Goal: Task Accomplishment & Management: Manage account settings

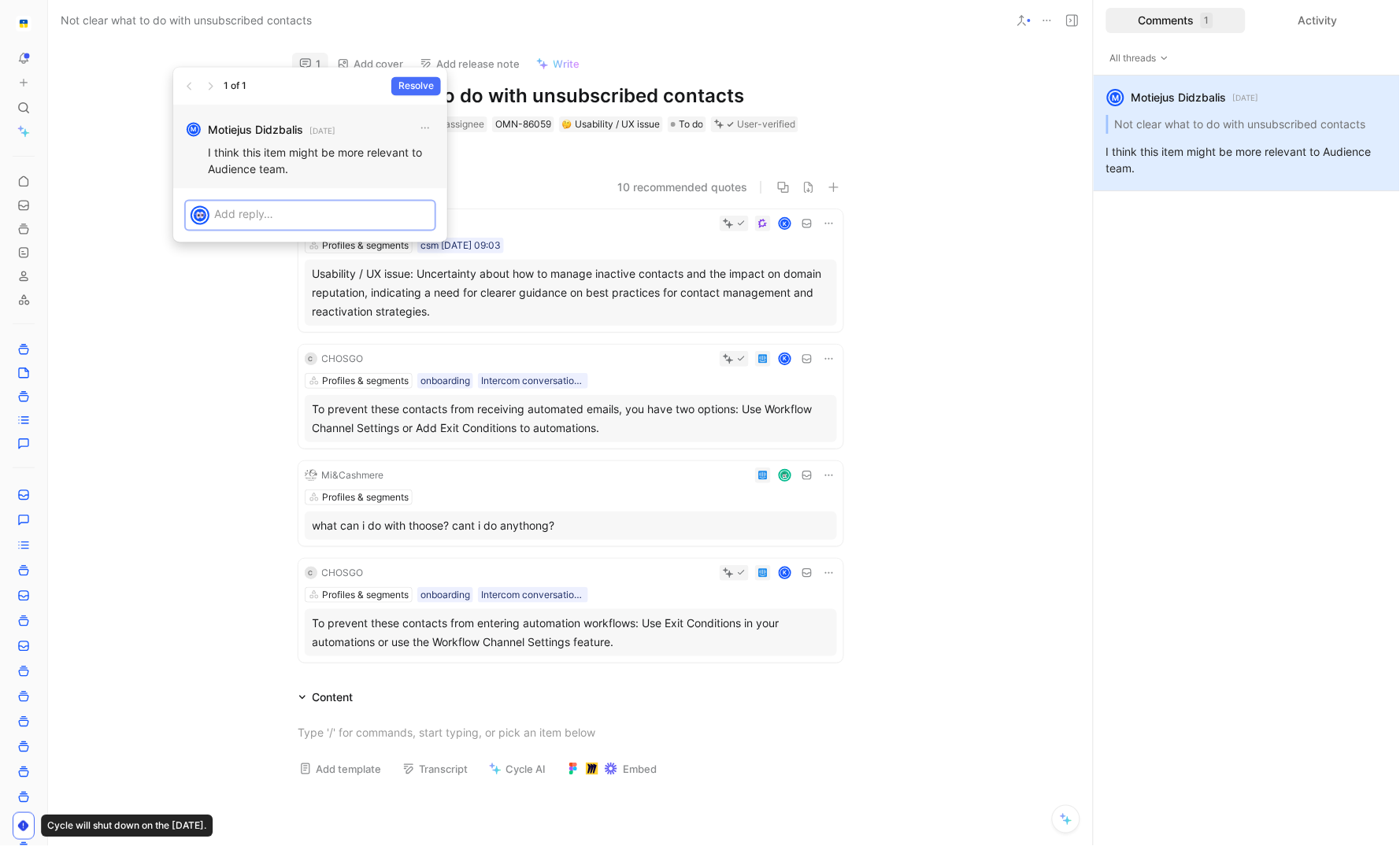
scroll to position [10, 0]
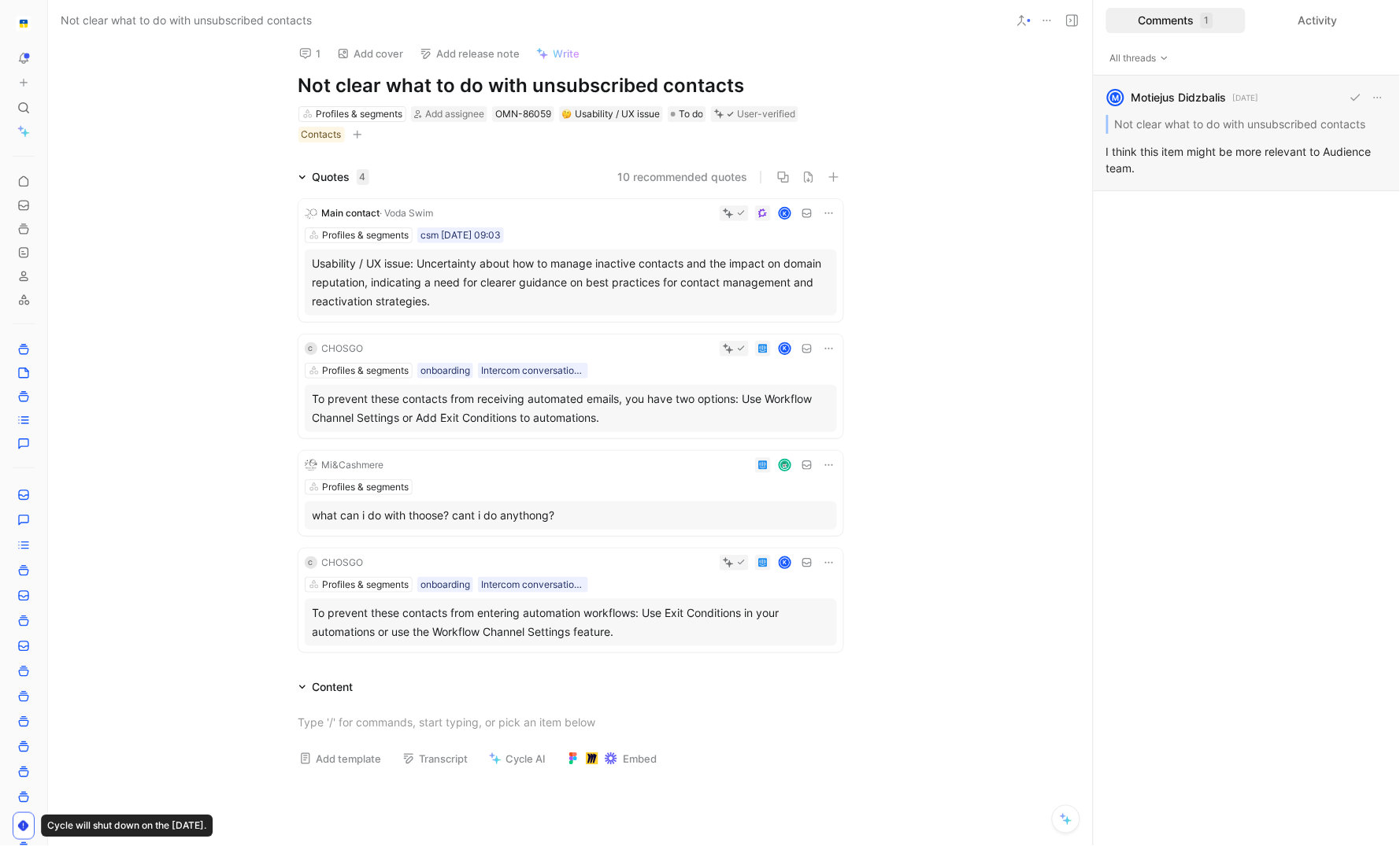
click at [1289, 125] on div "M Motiejus Didzbalis [DATE] Not clear what to do with unsubscribed contacts I t…" at bounding box center [1246, 133] width 306 height 116
click at [826, 564] on icon at bounding box center [829, 563] width 13 height 13
click at [799, 663] on span "Delete quote" at bounding box center [782, 661] width 66 height 13
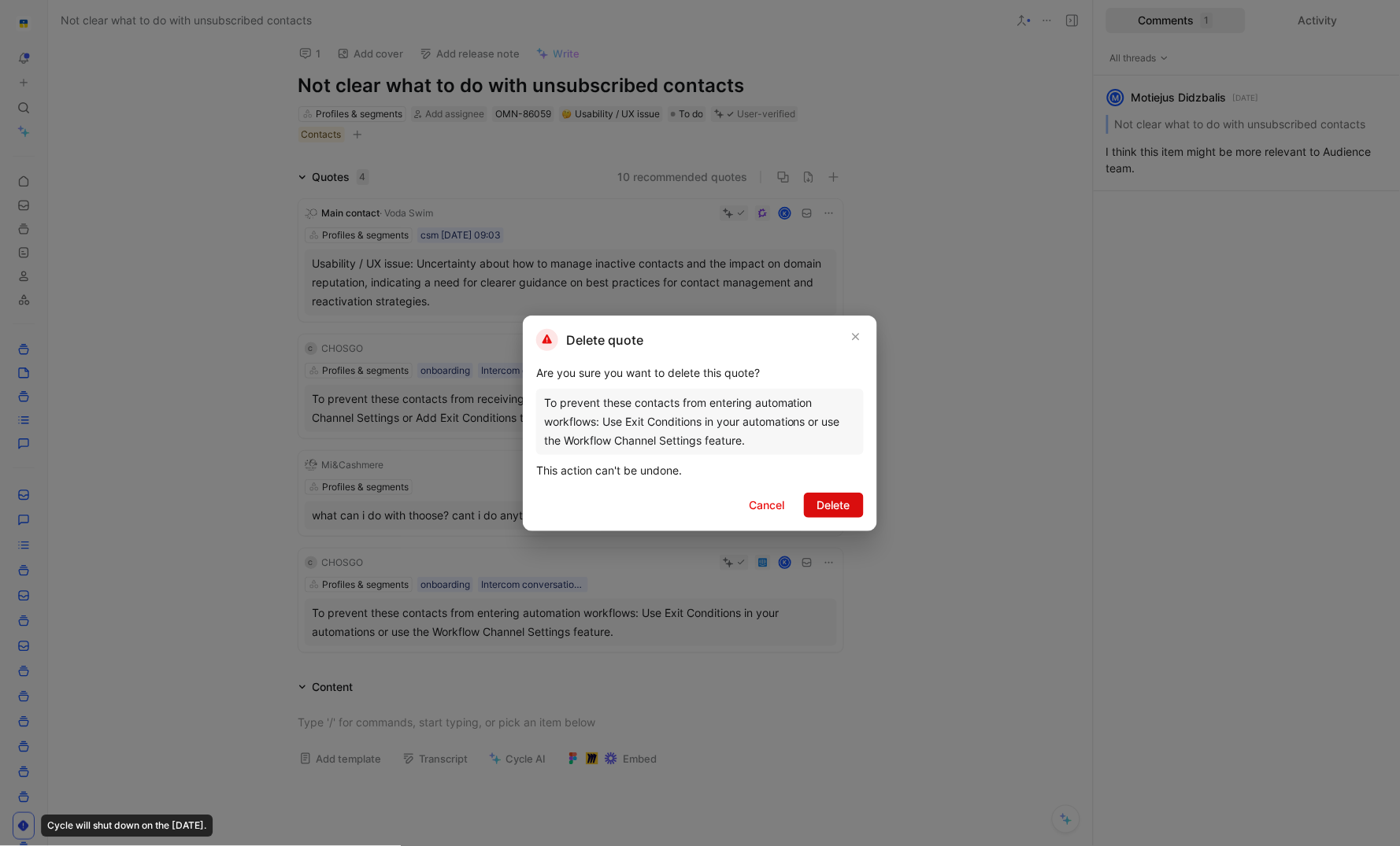
click at [841, 513] on span "Delete" at bounding box center [834, 505] width 33 height 19
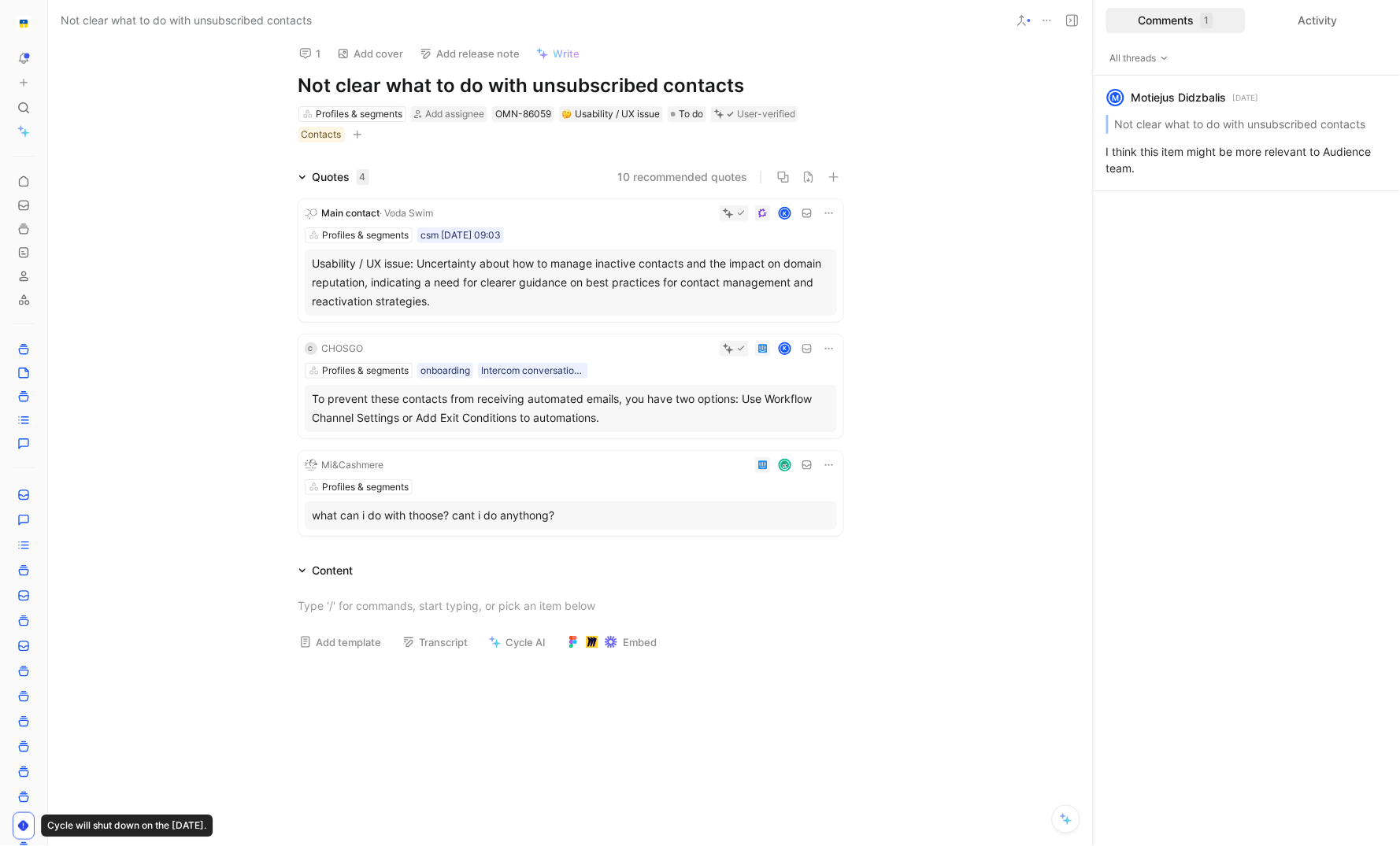
click at [832, 349] on icon at bounding box center [829, 348] width 13 height 13
click at [807, 447] on span "Delete quote" at bounding box center [782, 447] width 66 height 13
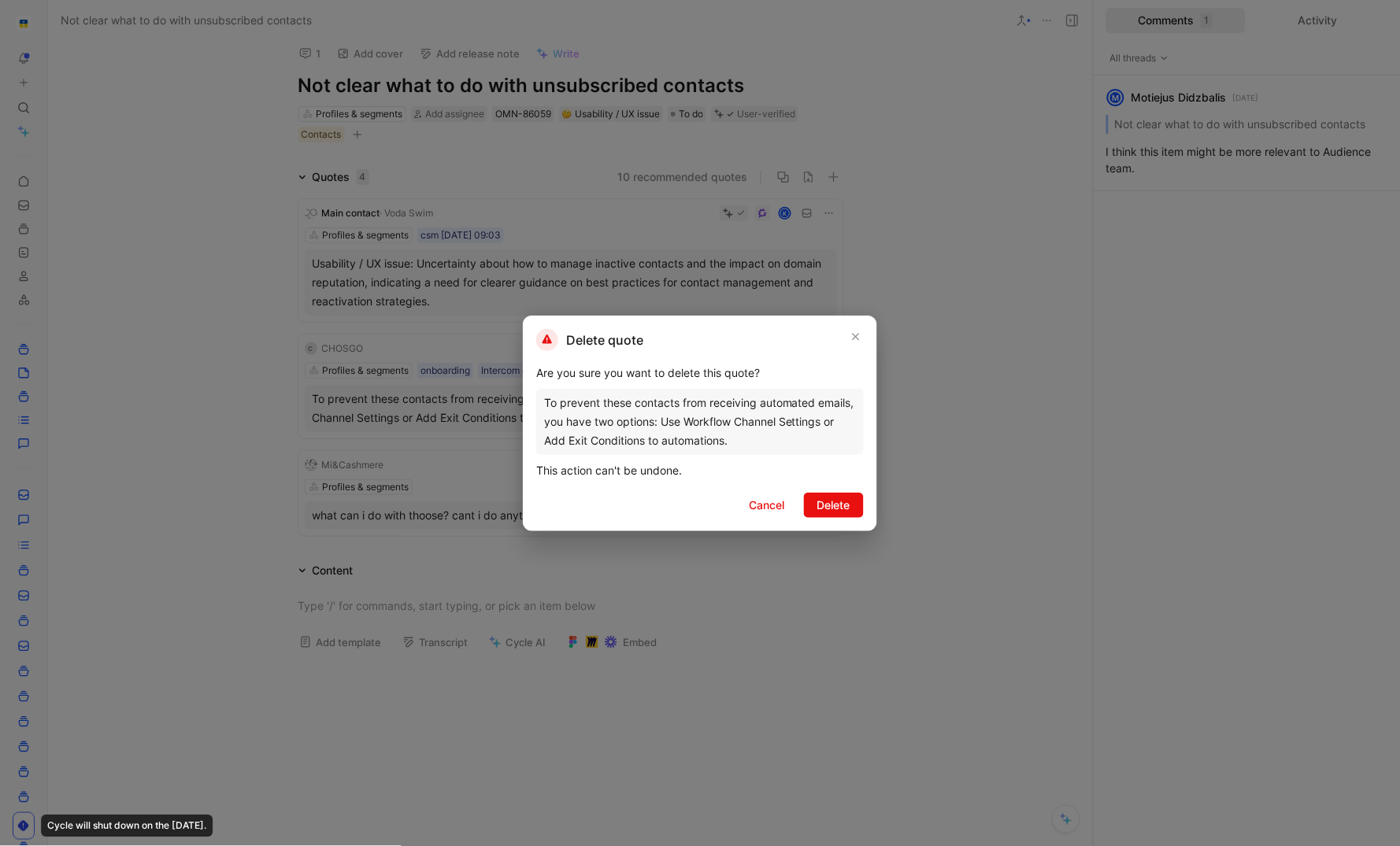
click at [843, 501] on span "Delete" at bounding box center [834, 505] width 33 height 19
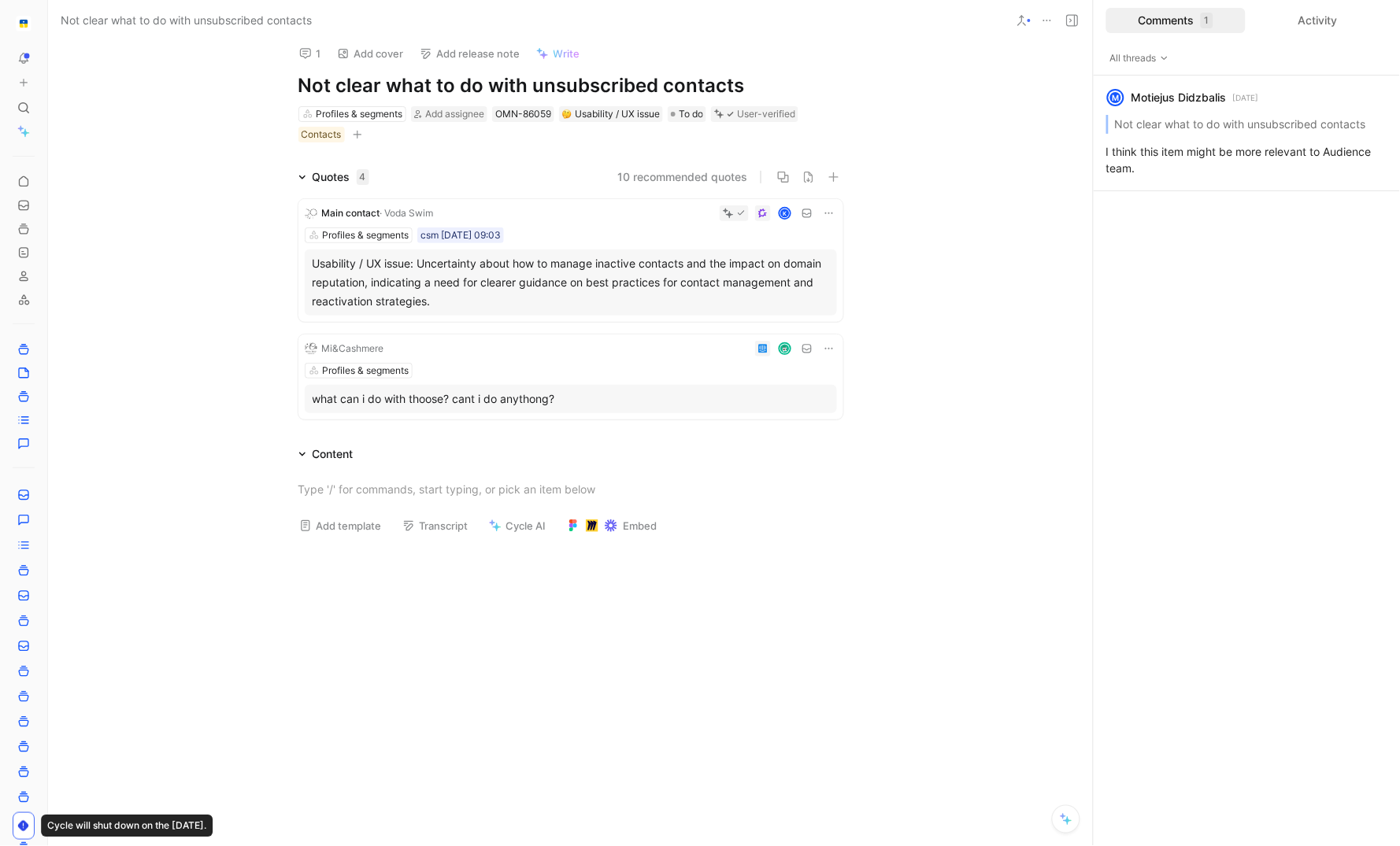
click at [736, 289] on div "Usability / UX issue: Uncertainty about how to manage inactive contacts and the…" at bounding box center [571, 282] width 517 height 57
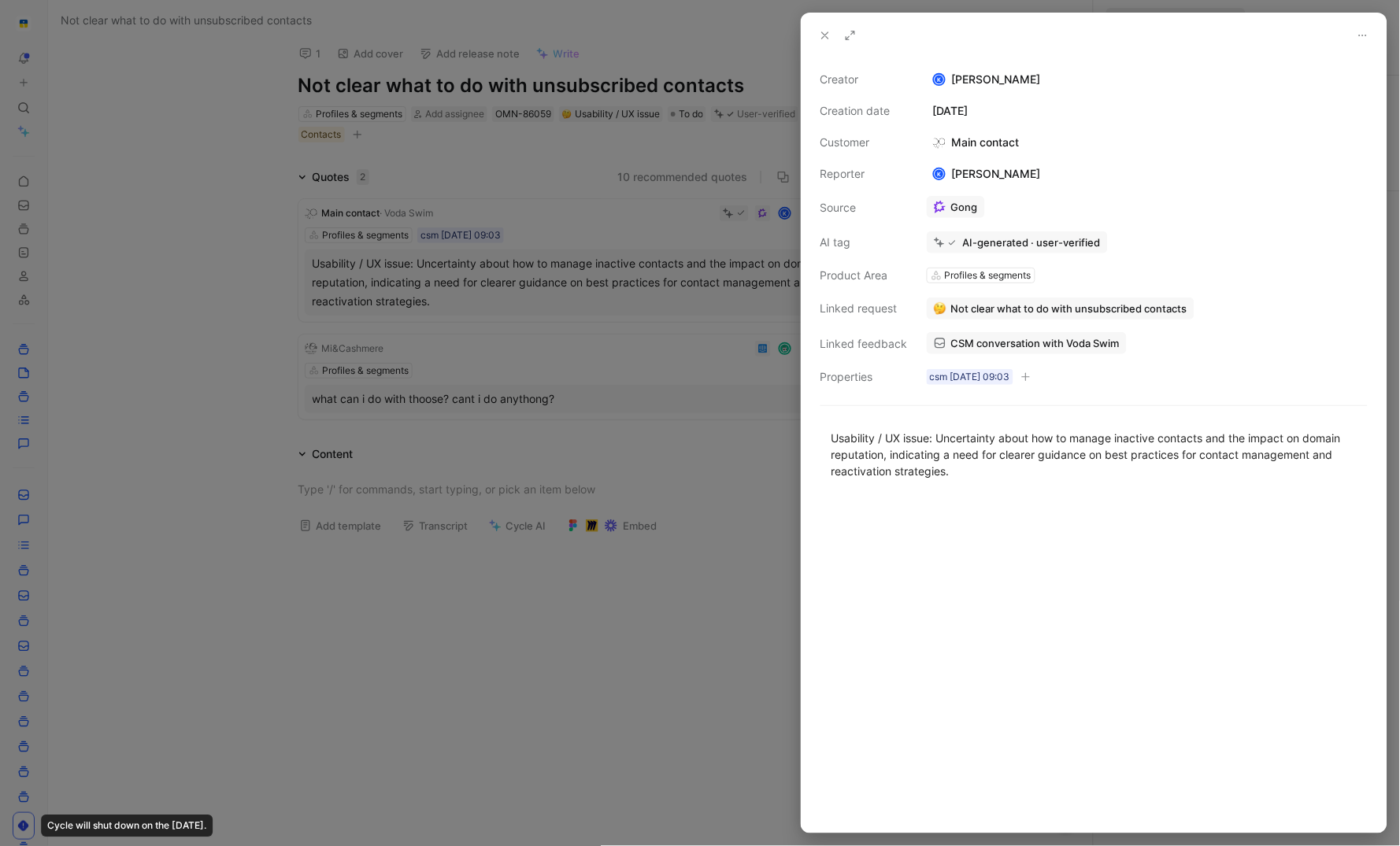
click at [1026, 311] on span "Not clear what to do with unsubscribed contacts" at bounding box center [1069, 309] width 236 height 14
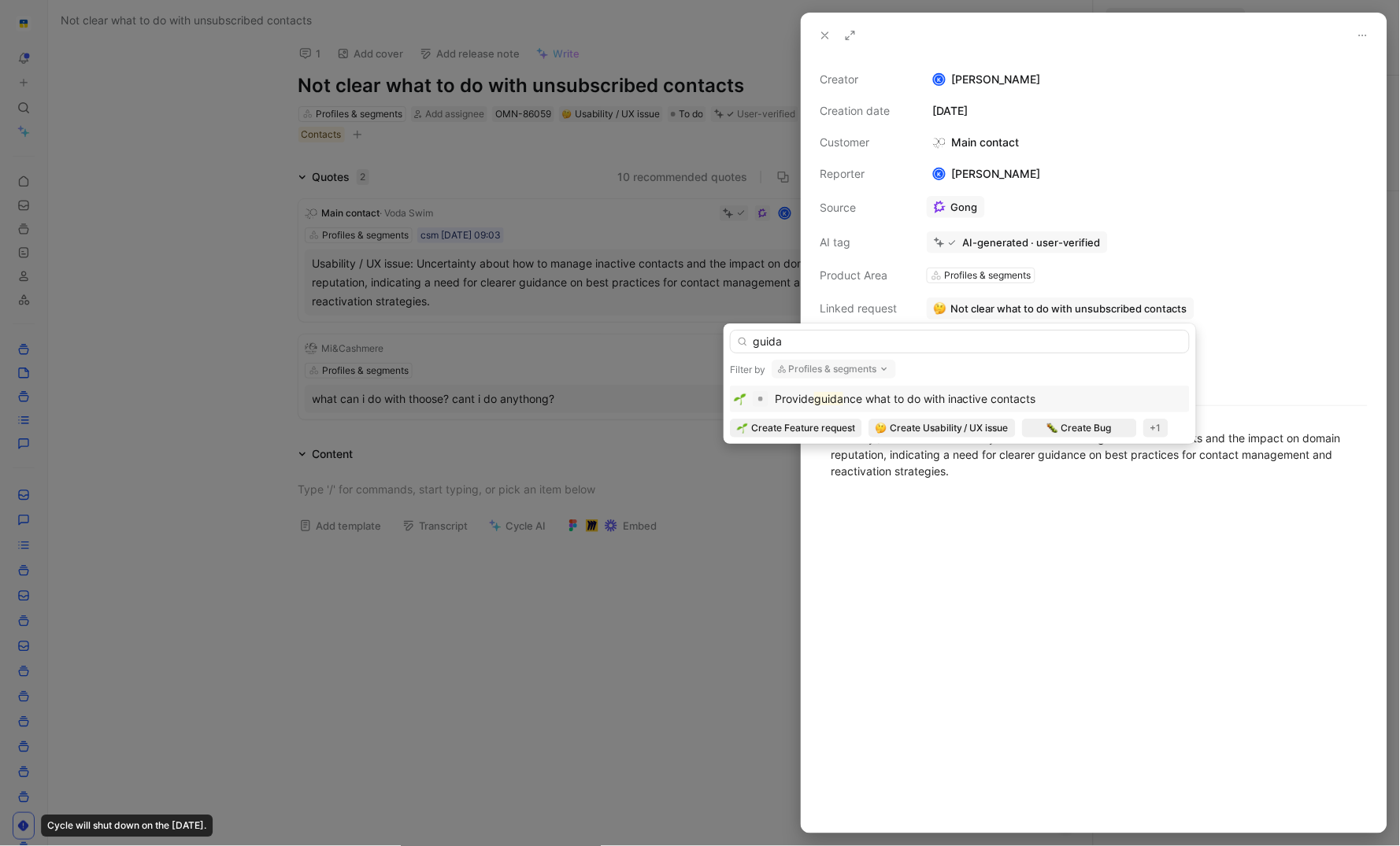
type input "guida"
click at [870, 398] on span "nce what to do with inactive contacts" at bounding box center [940, 398] width 193 height 13
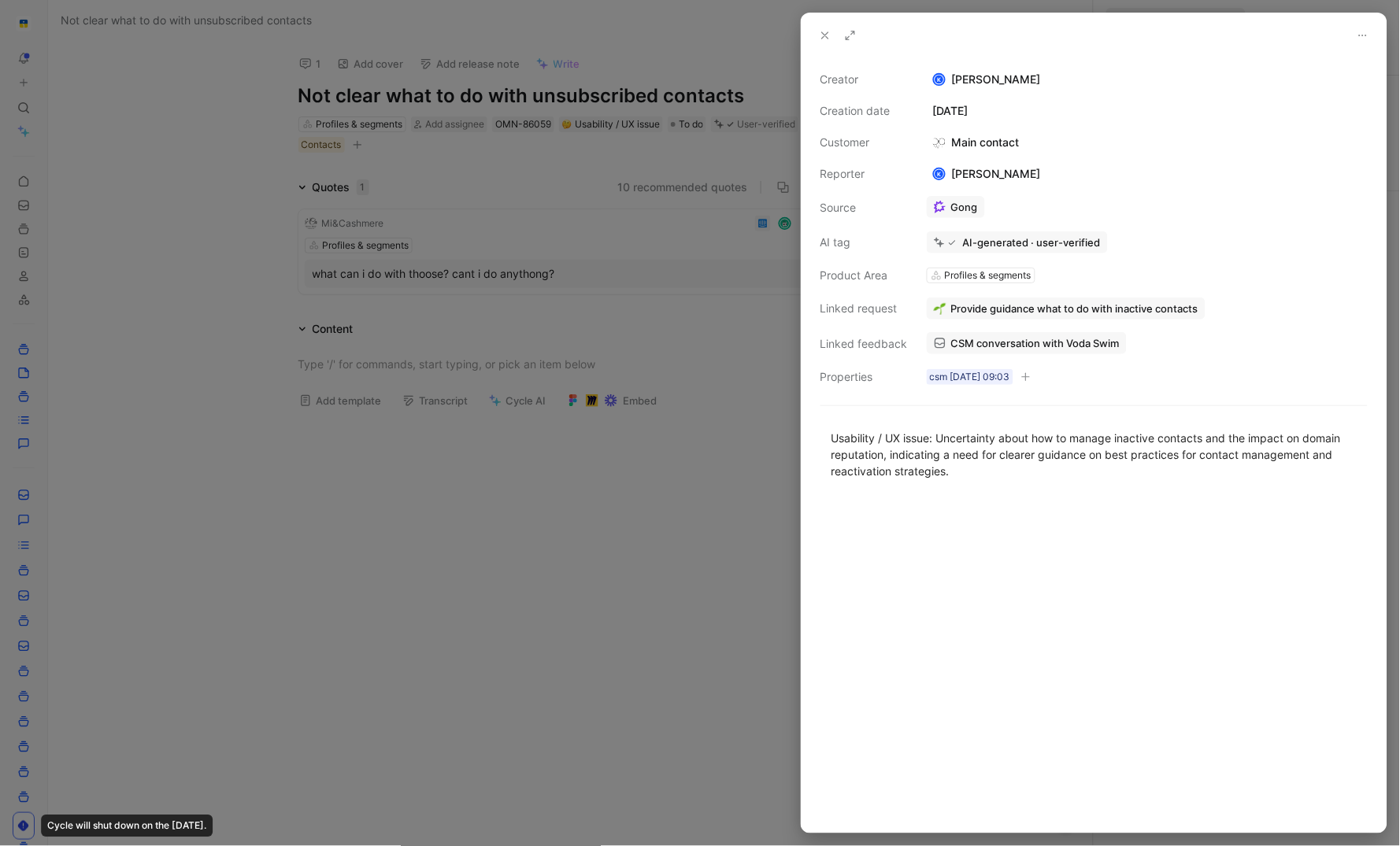
click at [577, 525] on div at bounding box center [700, 423] width 1400 height 846
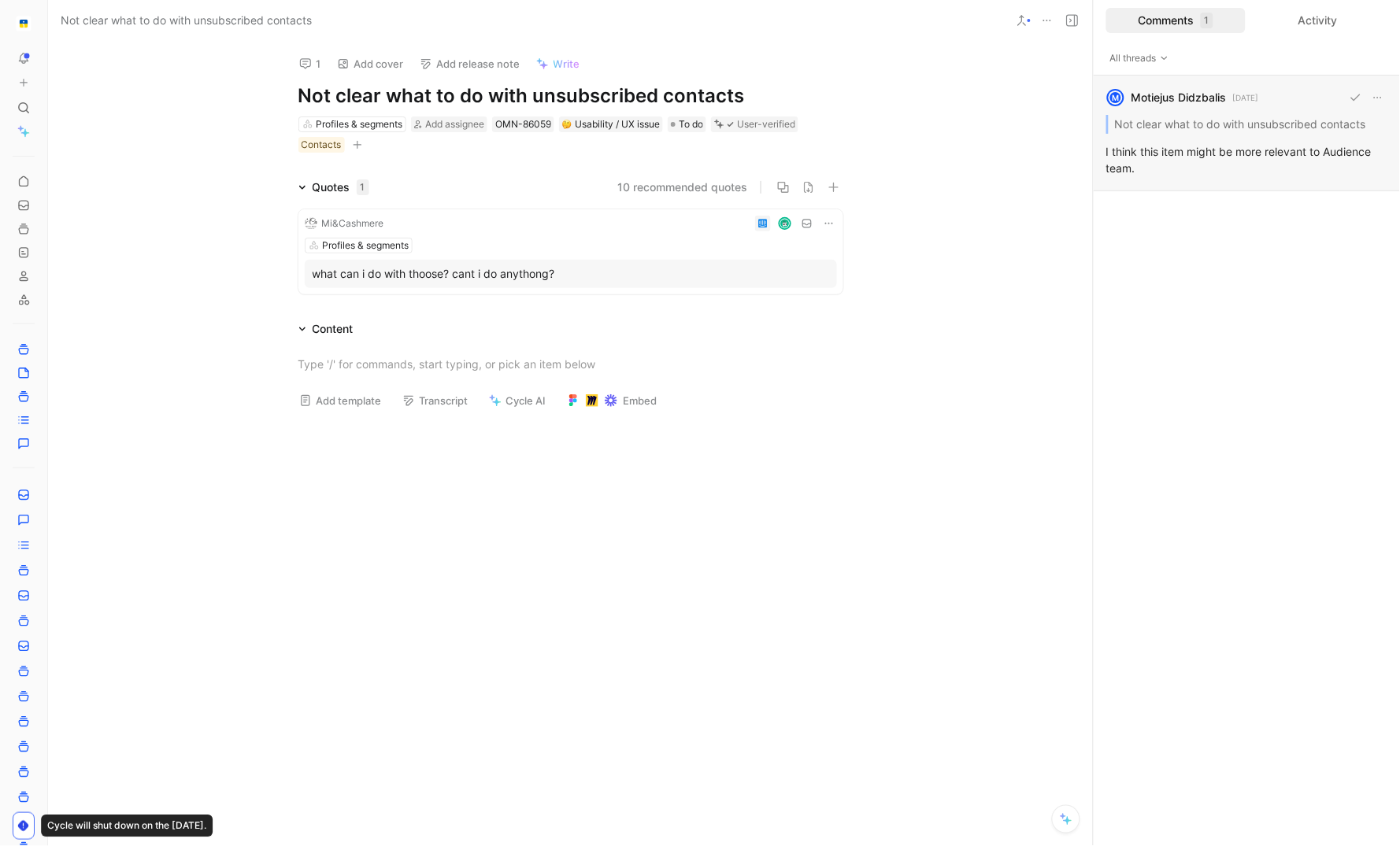
click at [1169, 157] on div "M Motiejus Didzbalis [DATE] Not clear what to do with unsubscribed contacts I t…" at bounding box center [1246, 133] width 306 height 116
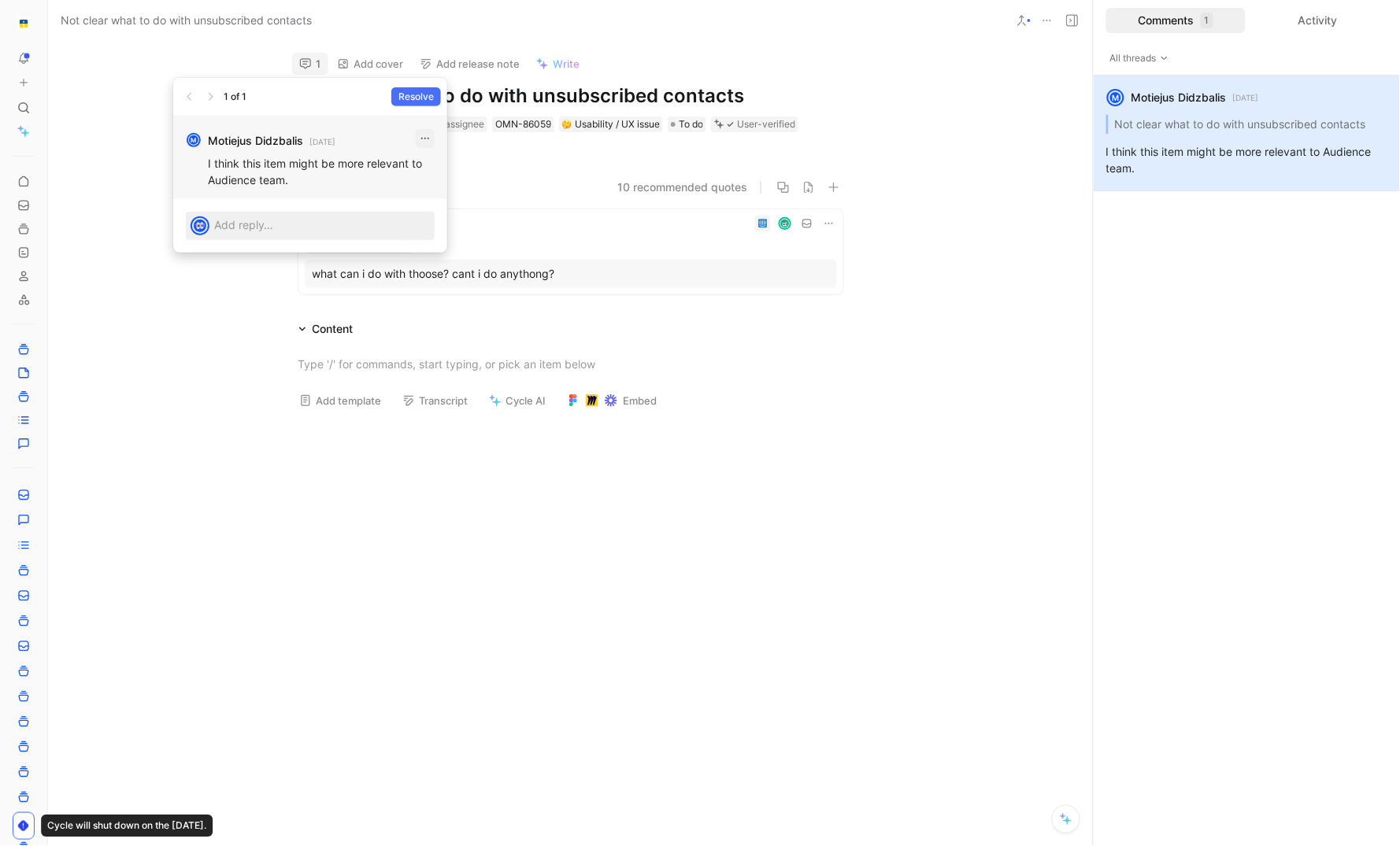
click at [426, 138] on icon "button" at bounding box center [425, 138] width 13 height 13
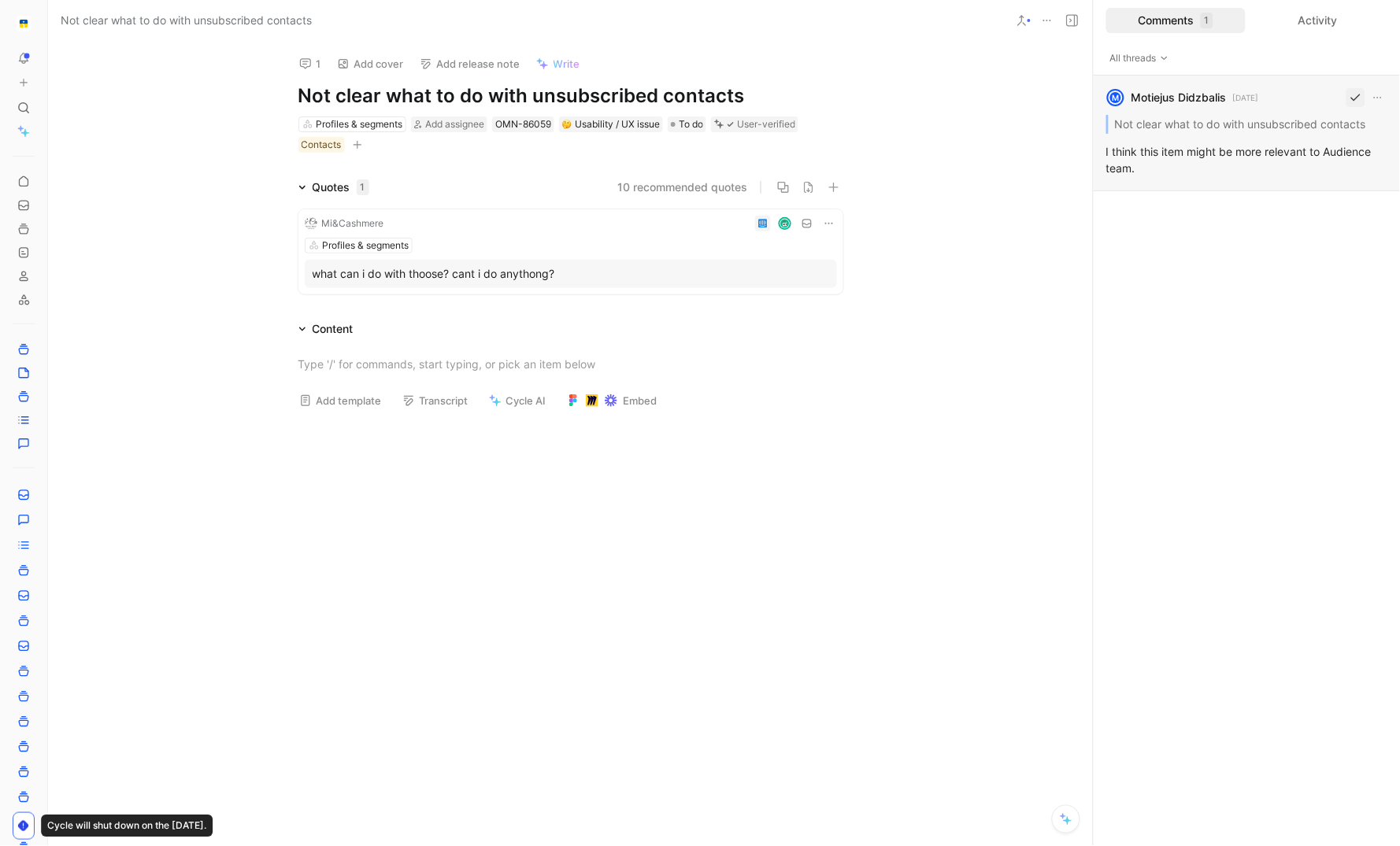
click at [1363, 96] on button "button" at bounding box center [1356, 97] width 19 height 19
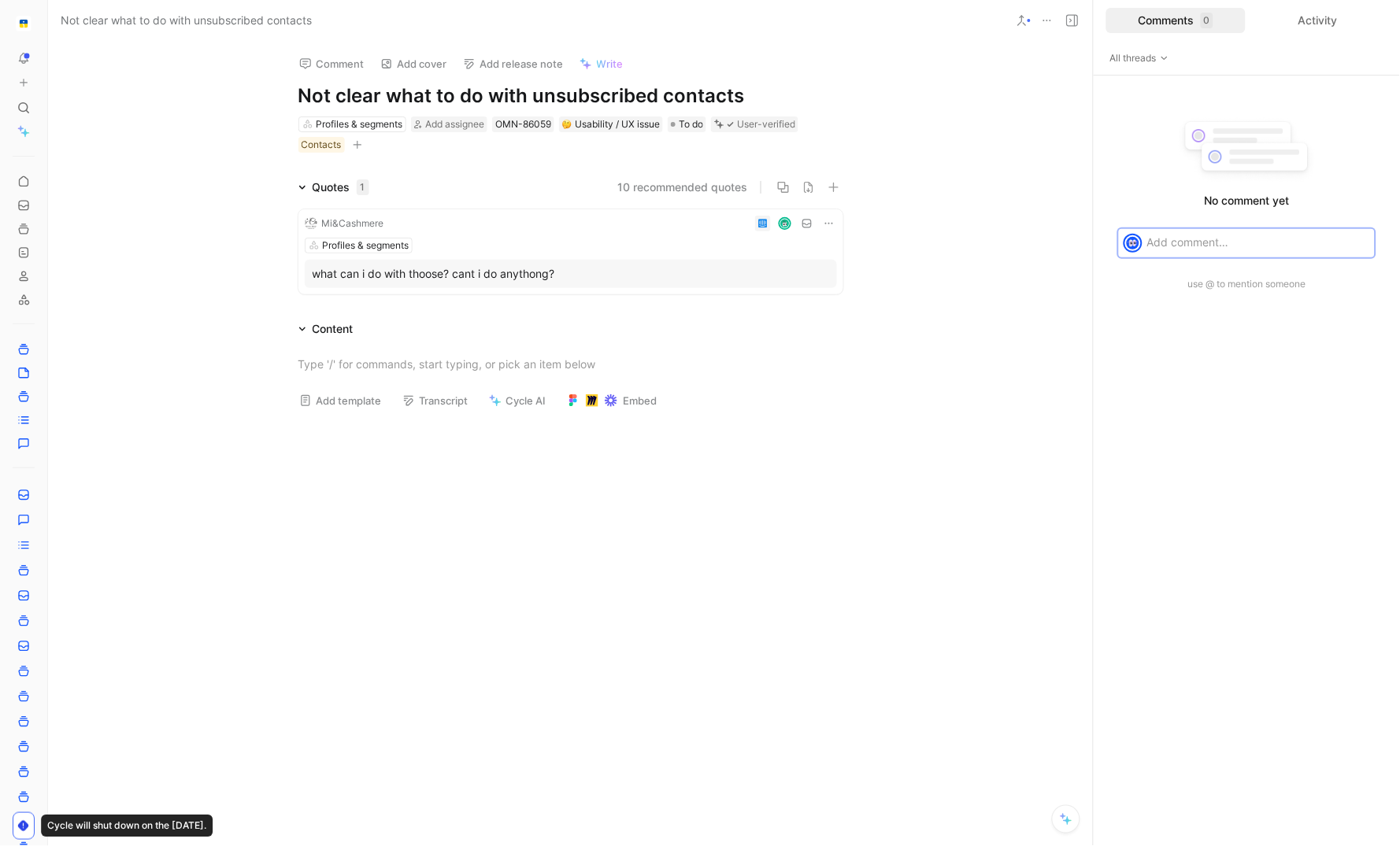
click at [1255, 412] on div "No comment yet use @ to mention someone" at bounding box center [1246, 461] width 306 height 771
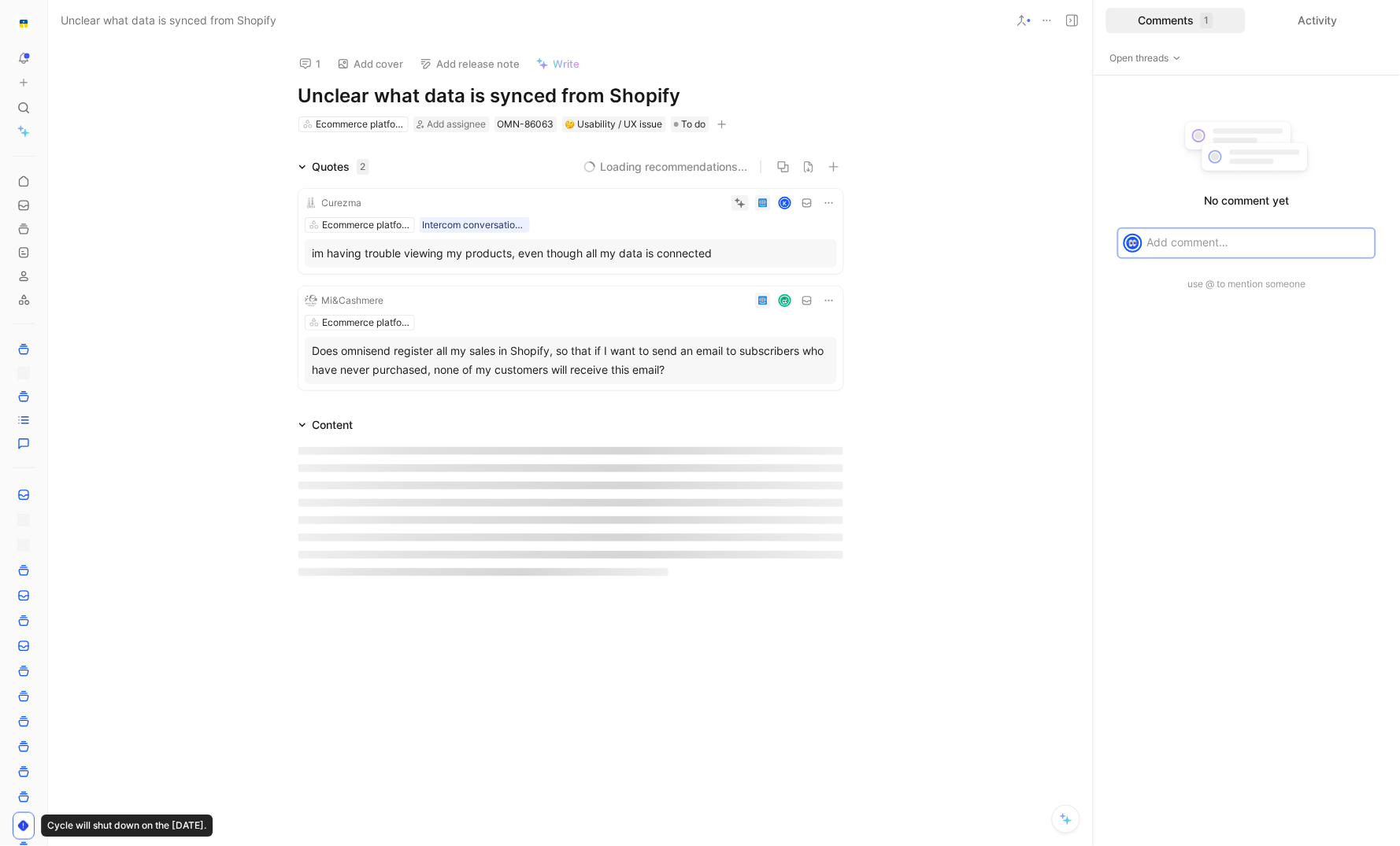
scroll to position [10, 0]
